Goal: Check status

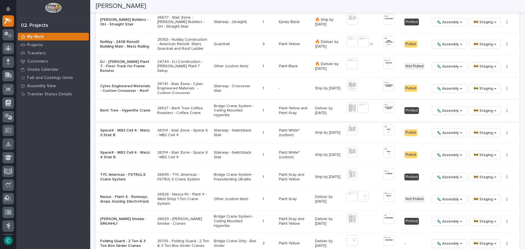
scroll to position [615, 0]
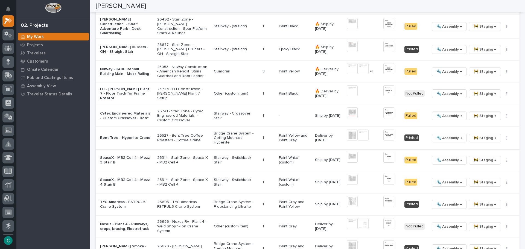
click at [361, 133] on img at bounding box center [362, 135] width 11 height 11
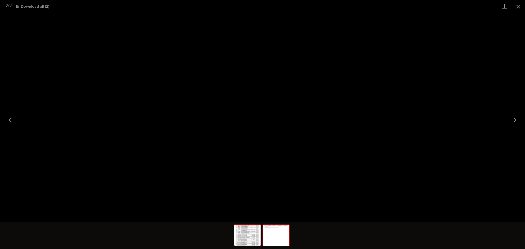
click at [249, 236] on img at bounding box center [247, 235] width 26 height 21
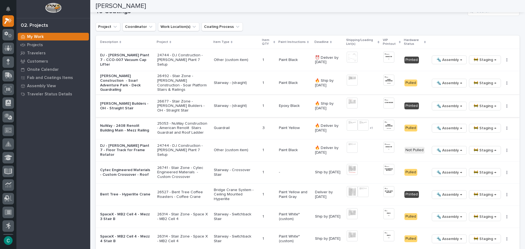
scroll to position [587, 0]
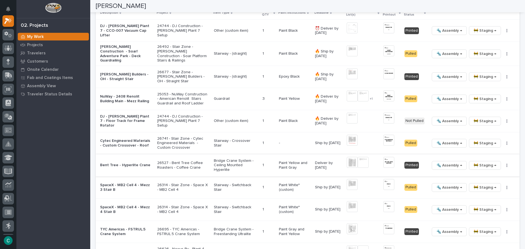
click at [449, 165] on span "🔩 Assembly →" at bounding box center [449, 165] width 26 height 7
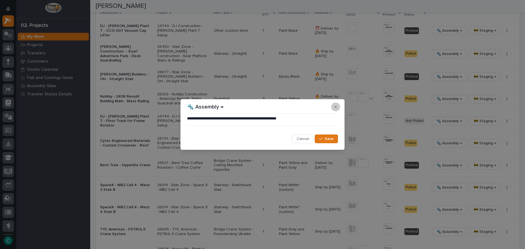
click at [334, 104] on button "button" at bounding box center [335, 106] width 9 height 9
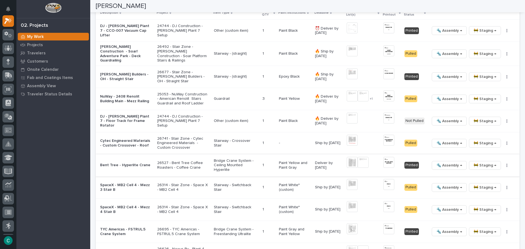
click at [347, 158] on img at bounding box center [351, 162] width 11 height 11
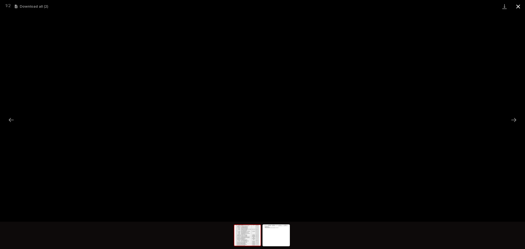
click at [515, 8] on button "Close gallery" at bounding box center [518, 6] width 14 height 13
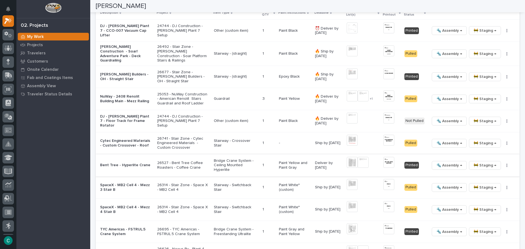
click at [438, 162] on span "🔩 Assembly →" at bounding box center [449, 165] width 26 height 7
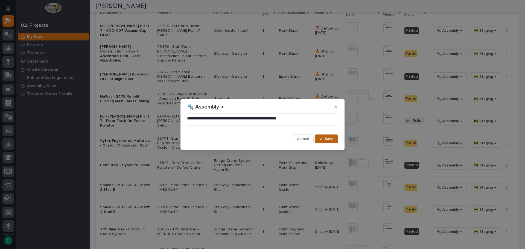
click at [326, 140] on span "Save" at bounding box center [328, 138] width 9 height 5
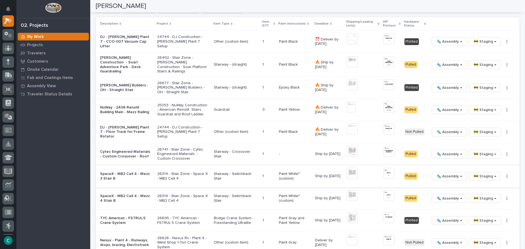
scroll to position [584, 0]
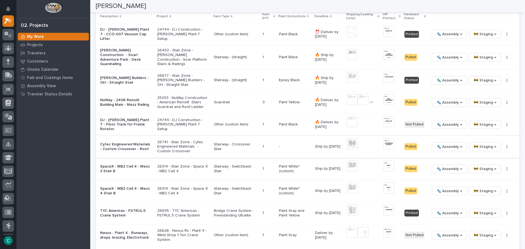
click at [386, 144] on img at bounding box center [388, 143] width 11 height 11
click at [384, 143] on img at bounding box center [388, 143] width 11 height 11
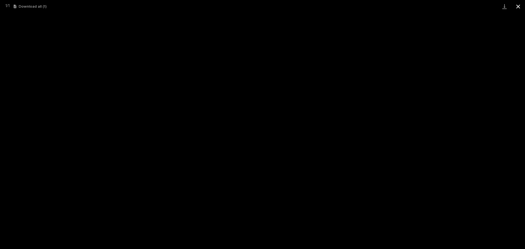
click at [522, 5] on button "Close gallery" at bounding box center [518, 6] width 14 height 13
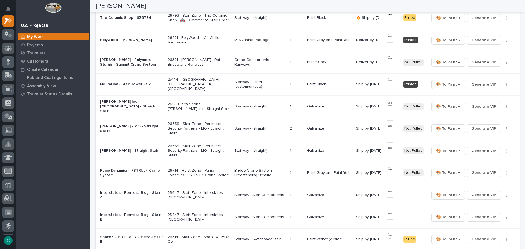
scroll to position [146, 0]
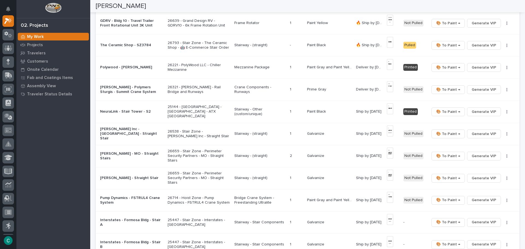
click at [263, 69] on p "Mezzanine Package" at bounding box center [259, 67] width 51 height 5
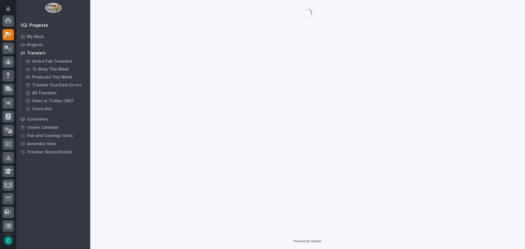
scroll to position [14, 0]
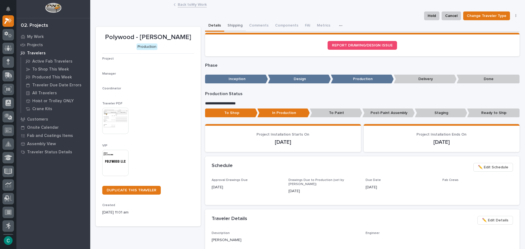
click at [237, 23] on button "Shipping" at bounding box center [235, 25] width 22 height 11
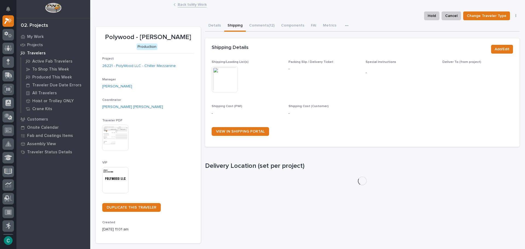
click at [230, 77] on img at bounding box center [224, 79] width 26 height 26
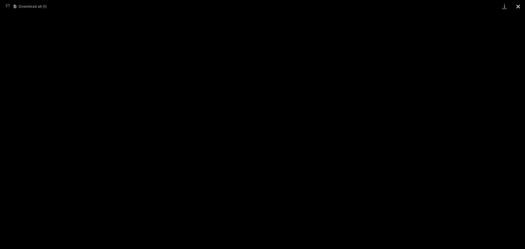
click at [518, 6] on button "Close gallery" at bounding box center [518, 6] width 14 height 13
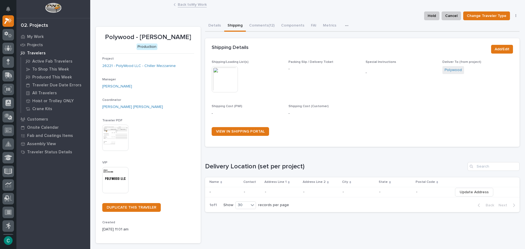
click at [185, 7] on link "Back to My Work" at bounding box center [192, 4] width 29 height 6
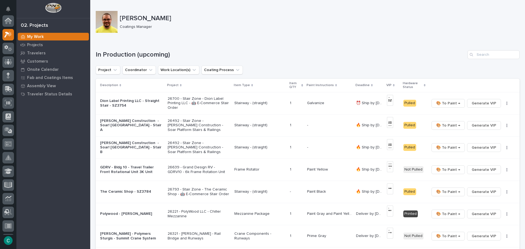
scroll to position [14, 0]
click at [389, 213] on img at bounding box center [390, 210] width 6 height 11
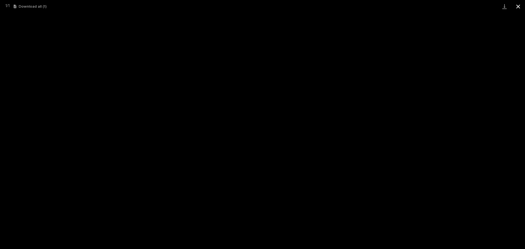
click at [520, 7] on button "Close gallery" at bounding box center [518, 6] width 14 height 13
